Goal: Task Accomplishment & Management: Use online tool/utility

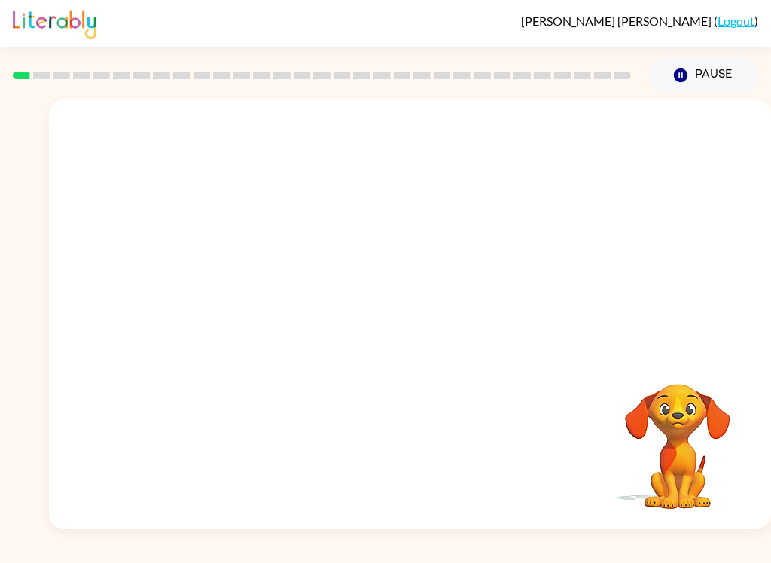
click at [534, 324] on div "Your browser must support playing .mp4 files to use Literably. Please try using…" at bounding box center [410, 314] width 722 height 430
click at [411, 320] on icon "button" at bounding box center [410, 322] width 26 height 26
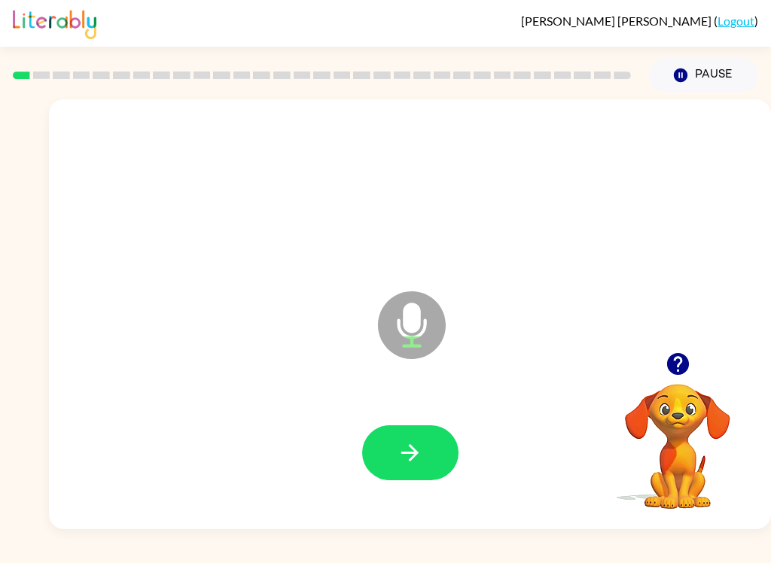
click at [415, 330] on icon "Microphone The Microphone is here when it is your turn to talk" at bounding box center [487, 344] width 226 height 113
click at [447, 450] on button "button" at bounding box center [410, 453] width 96 height 55
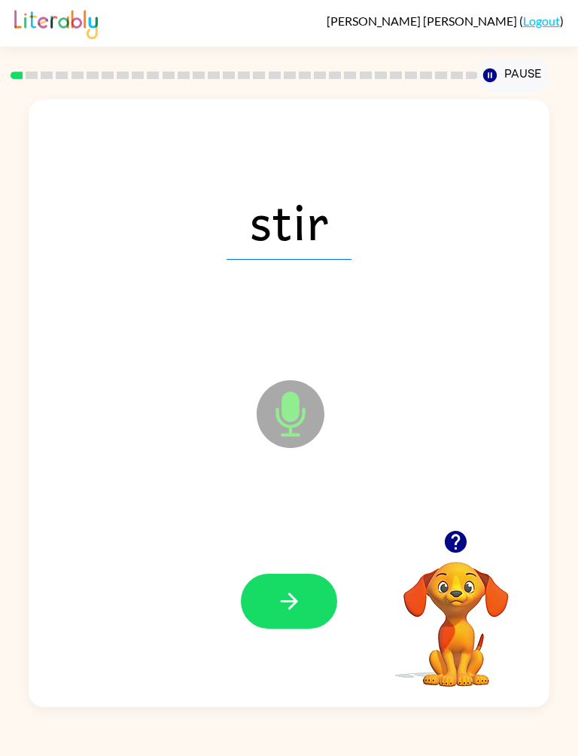
click at [0, 49] on div "[PERSON_NAME] ( Logout ) Pause Pause stir Microphone The Microphone is here whe…" at bounding box center [289, 378] width 578 height 756
click at [310, 563] on button "button" at bounding box center [289, 601] width 96 height 55
click at [297, 563] on button "button" at bounding box center [289, 601] width 96 height 55
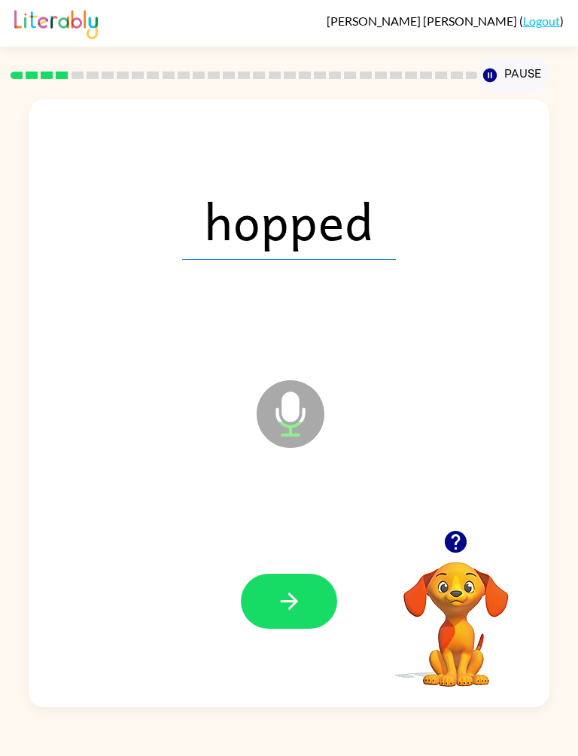
click at [302, 563] on icon "button" at bounding box center [289, 601] width 26 height 26
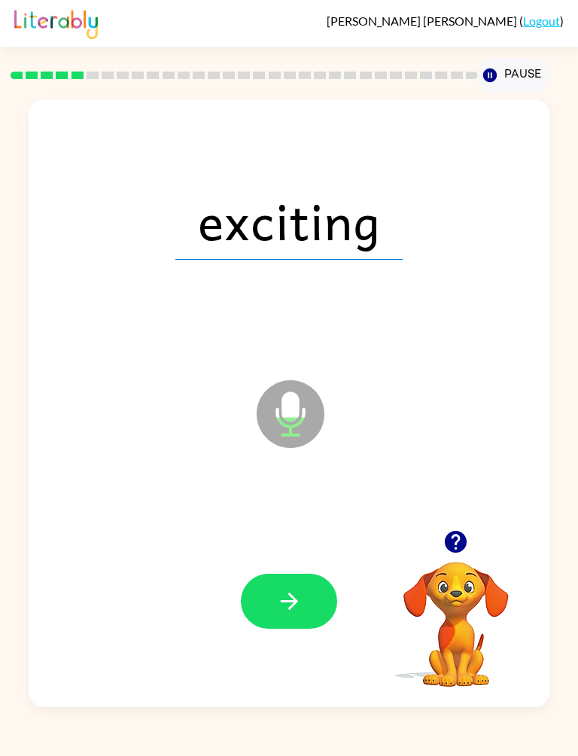
click at [316, 563] on button "button" at bounding box center [289, 601] width 96 height 55
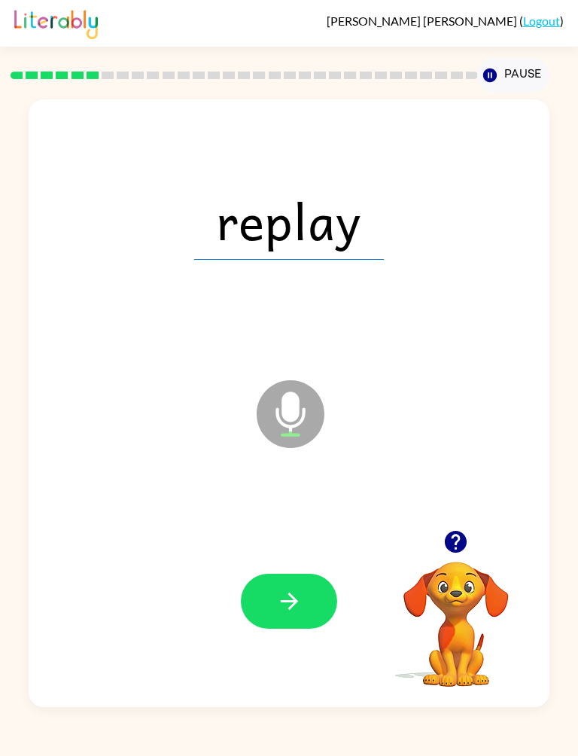
click at [301, 563] on icon "button" at bounding box center [289, 601] width 26 height 26
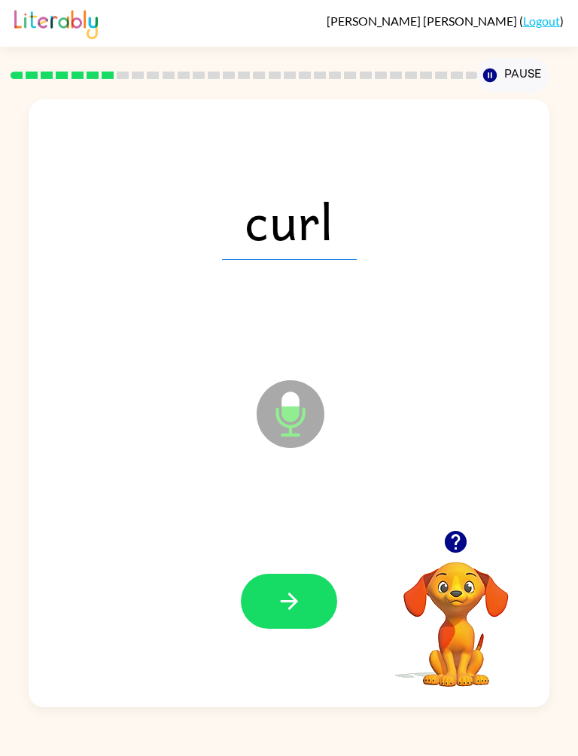
click at [319, 563] on button "button" at bounding box center [289, 601] width 96 height 55
click at [305, 563] on button "button" at bounding box center [289, 601] width 96 height 55
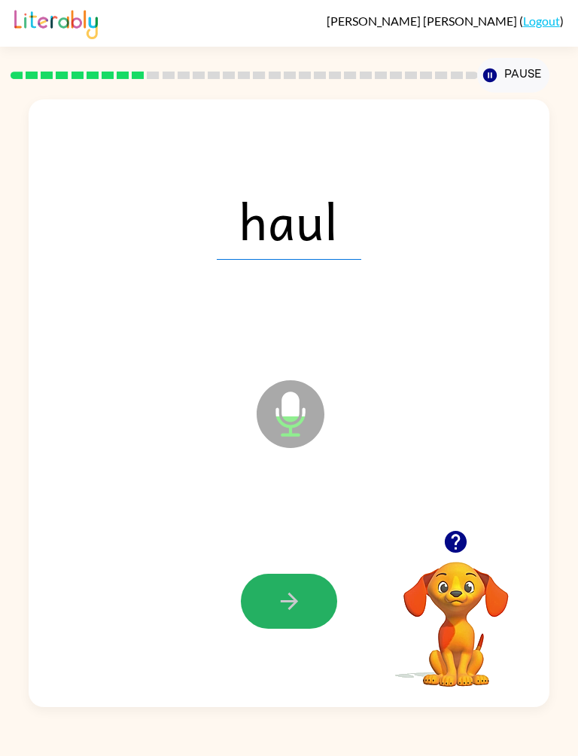
click at [314, 563] on button "button" at bounding box center [289, 601] width 96 height 55
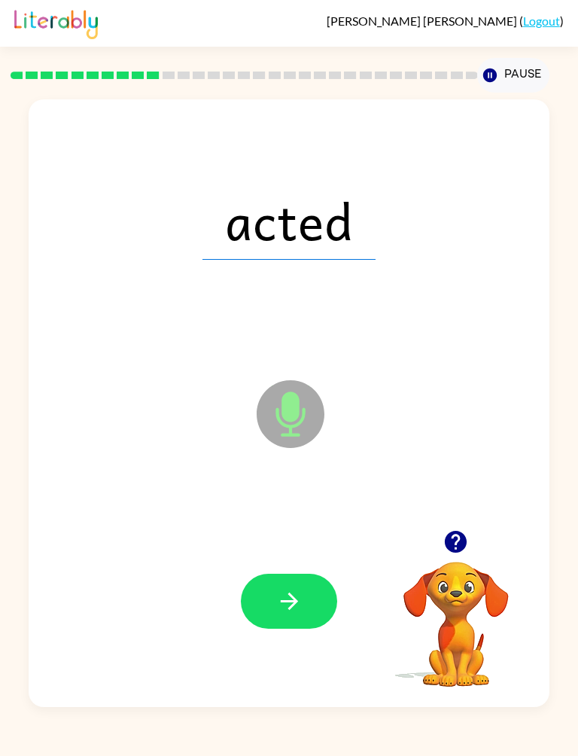
click at [318, 563] on button "button" at bounding box center [289, 601] width 96 height 55
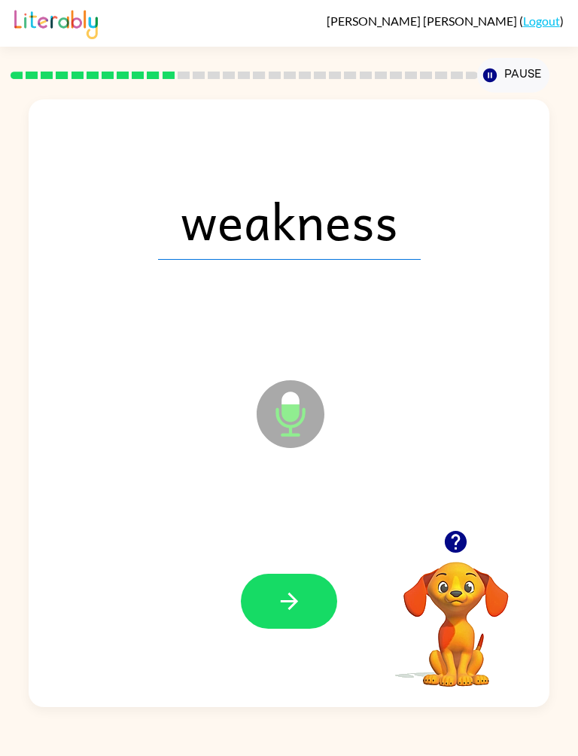
click at [316, 563] on button "button" at bounding box center [289, 601] width 96 height 55
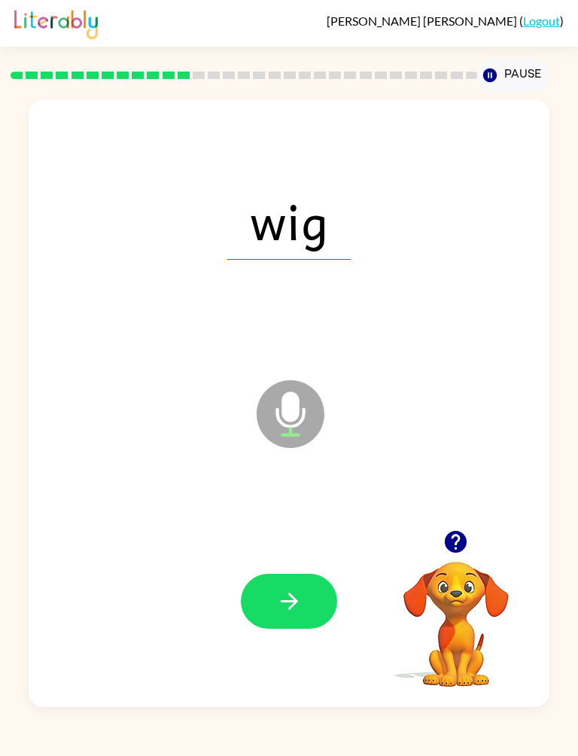
click at [311, 563] on button "button" at bounding box center [289, 601] width 96 height 55
click at [313, 563] on button "button" at bounding box center [289, 601] width 96 height 55
click at [314, 563] on button "button" at bounding box center [289, 601] width 96 height 55
click at [319, 563] on button "button" at bounding box center [289, 601] width 96 height 55
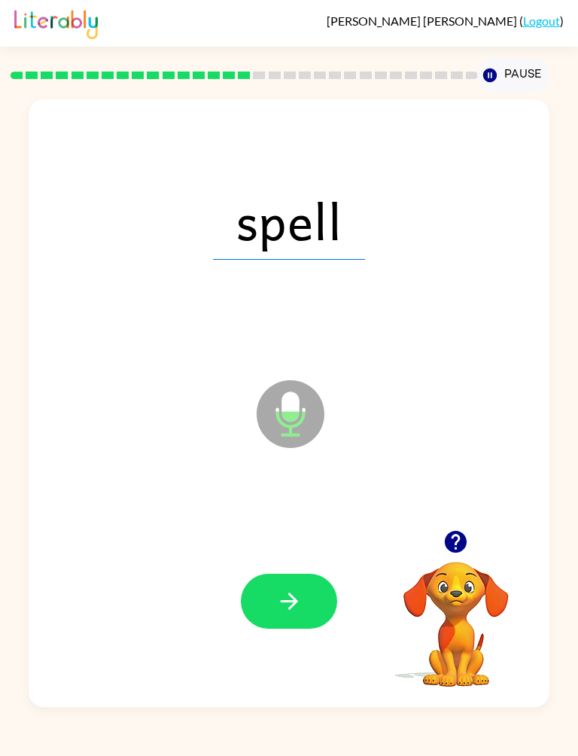
click at [309, 563] on button "button" at bounding box center [289, 601] width 96 height 55
click at [313, 563] on button "button" at bounding box center [289, 601] width 96 height 55
click at [308, 563] on button "button" at bounding box center [289, 601] width 96 height 55
click at [316, 563] on button "button" at bounding box center [289, 601] width 96 height 55
click at [304, 563] on button "button" at bounding box center [289, 601] width 96 height 55
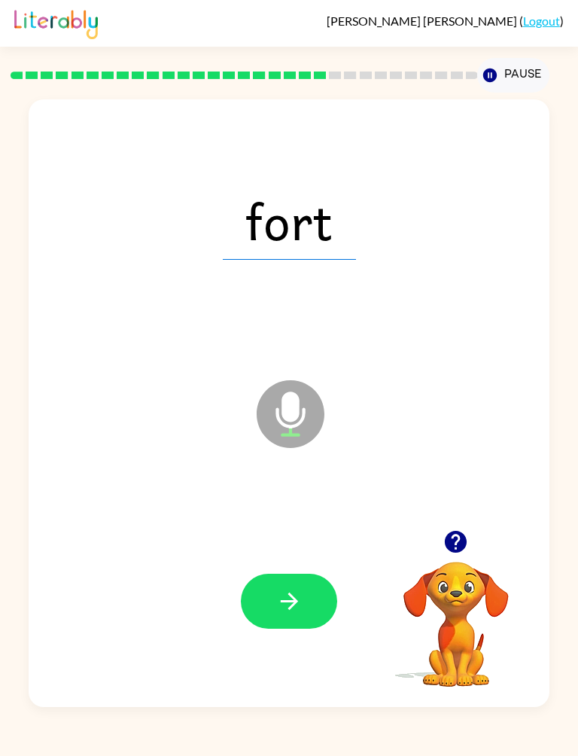
click at [310, 563] on button "button" at bounding box center [289, 601] width 96 height 55
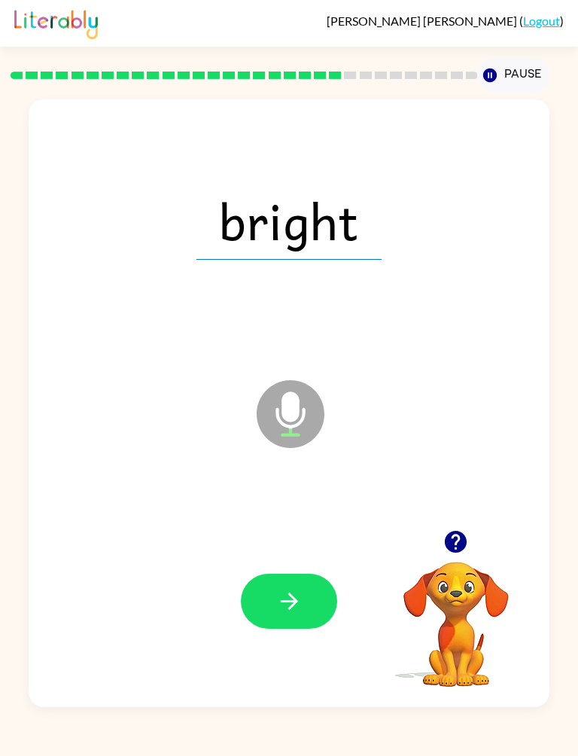
click at [299, 563] on icon "button" at bounding box center [289, 601] width 26 height 26
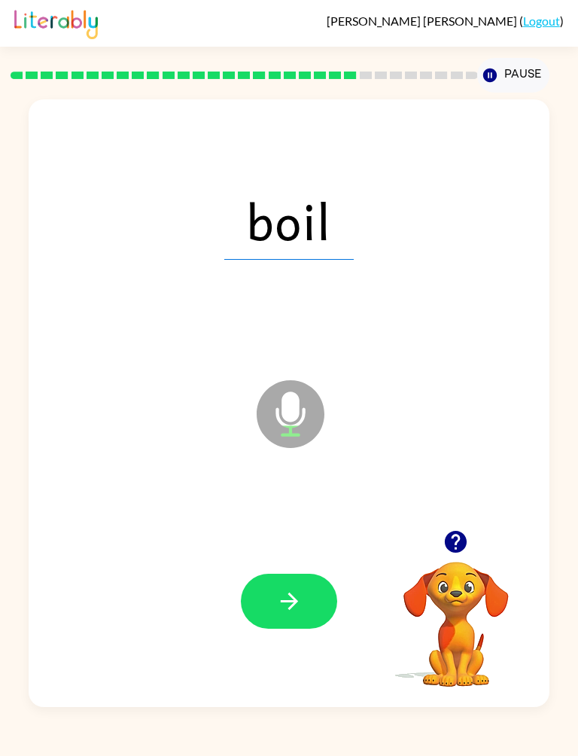
click at [313, 563] on button "button" at bounding box center [289, 601] width 96 height 55
click at [310, 563] on button "button" at bounding box center [289, 601] width 96 height 55
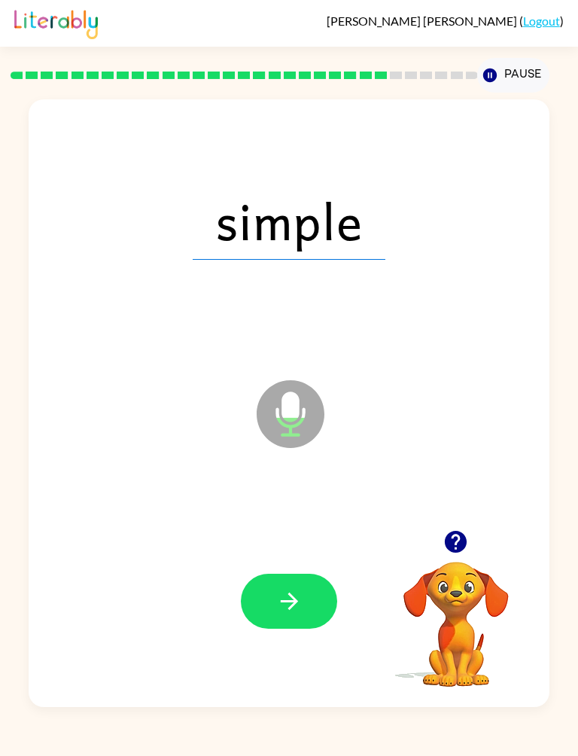
click at [513, 77] on button "Pause Pause" at bounding box center [514, 75] width 72 height 35
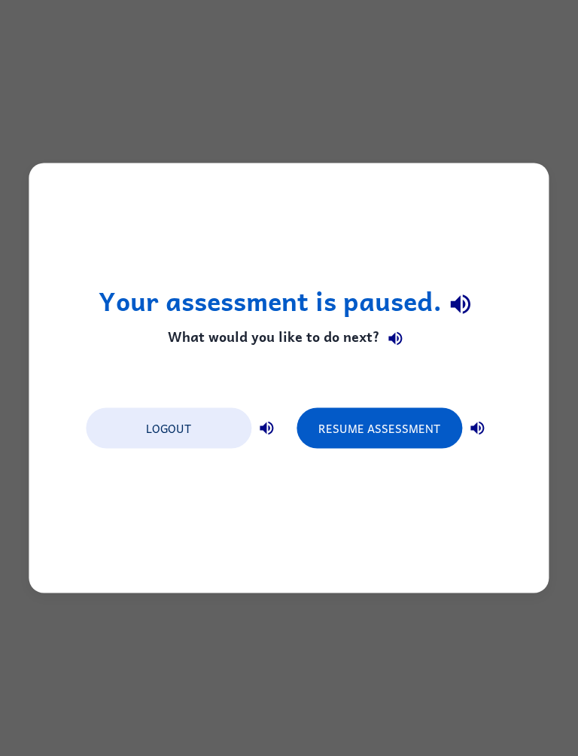
click at [421, 282] on div "Your assessment is paused. What would you like to do next? Logout Resume Assess…" at bounding box center [289, 378] width 520 height 430
click at [408, 426] on button "Resume Assessment" at bounding box center [380, 428] width 166 height 41
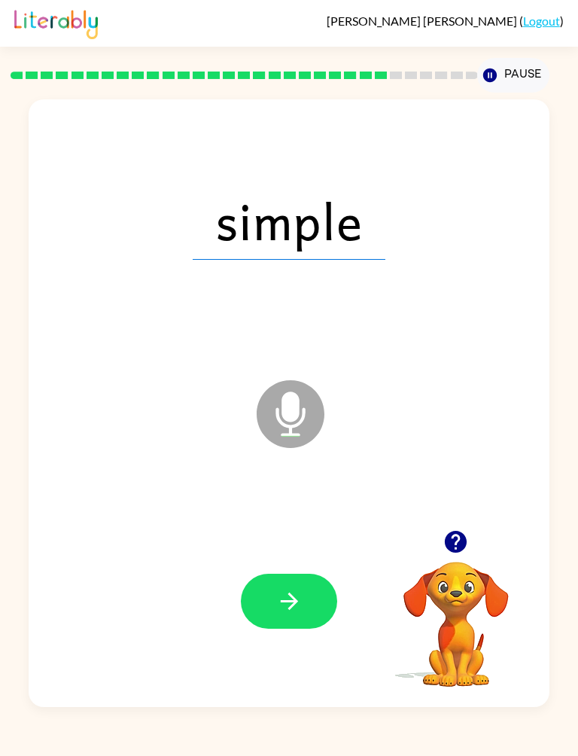
click at [303, 563] on button "button" at bounding box center [289, 601] width 96 height 55
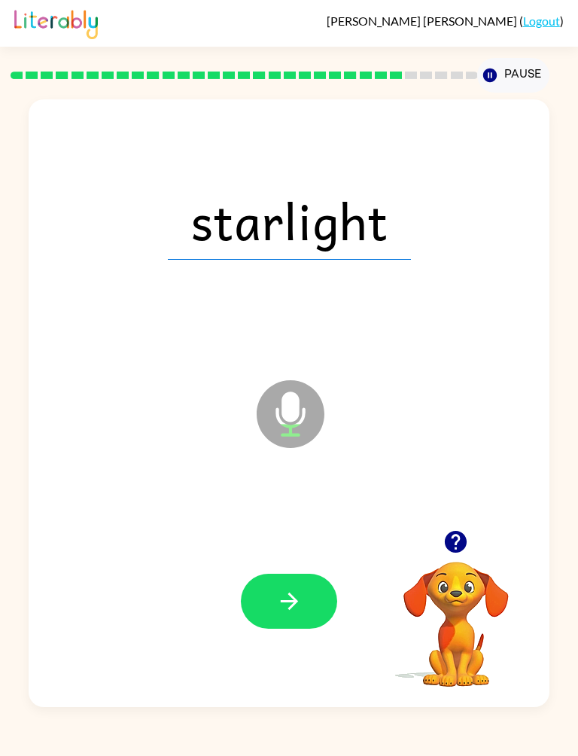
click at [333, 563] on button "button" at bounding box center [289, 601] width 96 height 55
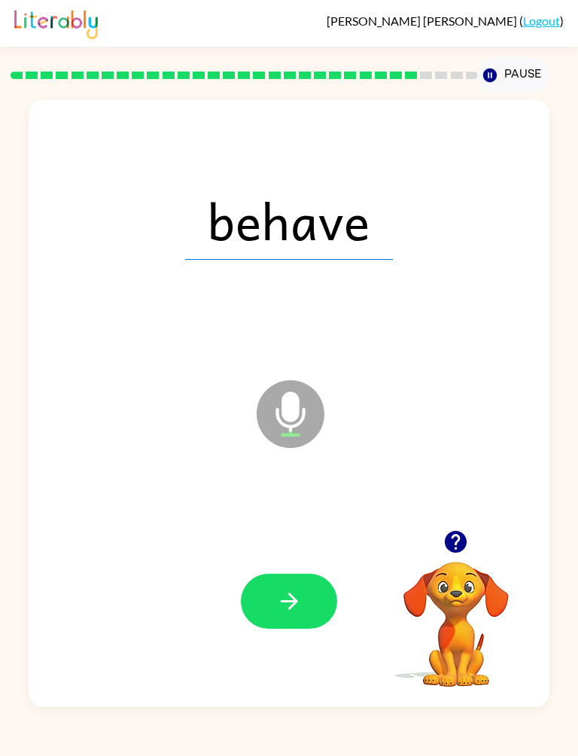
click at [323, 563] on button "button" at bounding box center [289, 601] width 96 height 55
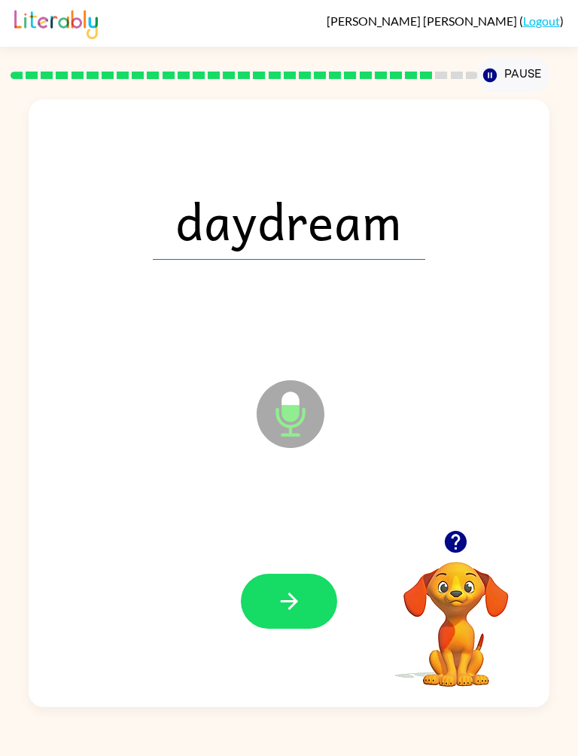
click at [321, 563] on button "button" at bounding box center [289, 601] width 96 height 55
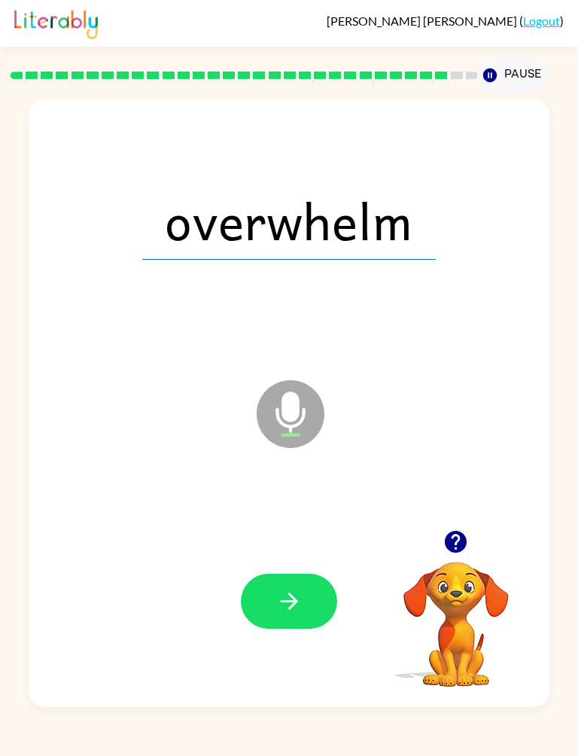
click at [310, 563] on button "button" at bounding box center [289, 601] width 96 height 55
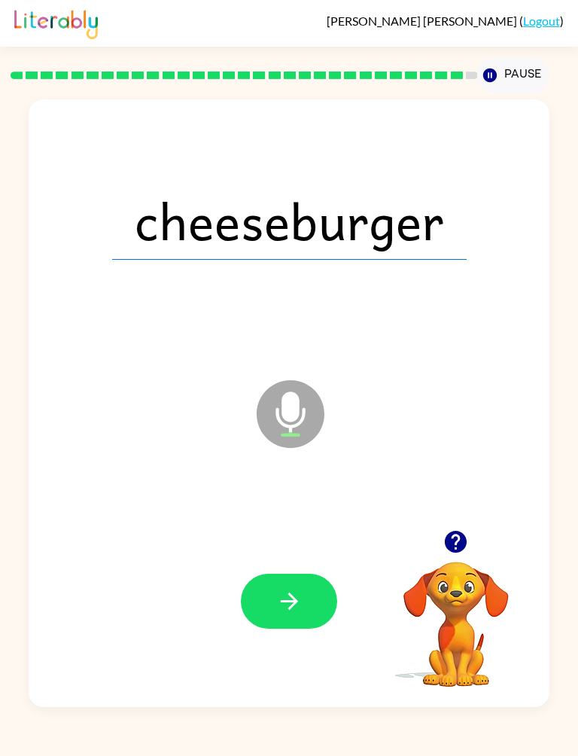
click at [317, 563] on div at bounding box center [289, 601] width 490 height 182
click at [324, 563] on button "button" at bounding box center [289, 601] width 96 height 55
